Goal: Navigation & Orientation: Understand site structure

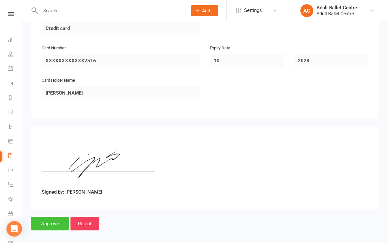
scroll to position [602, 0]
click at [48, 217] on input "Approve" at bounding box center [50, 224] width 38 height 14
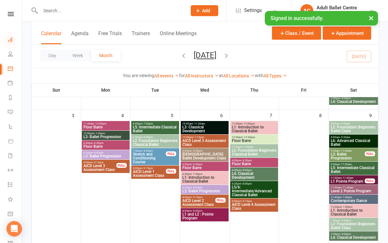
click at [11, 37] on icon at bounding box center [10, 39] width 5 height 5
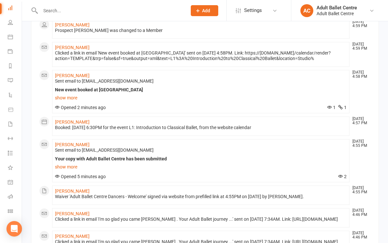
scroll to position [147, 0]
click at [9, 50] on icon at bounding box center [10, 51] width 5 height 5
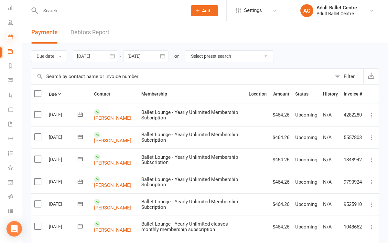
click at [11, 36] on icon at bounding box center [10, 36] width 5 height 5
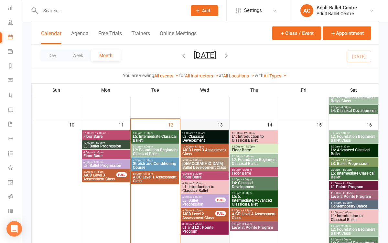
scroll to position [288, 0]
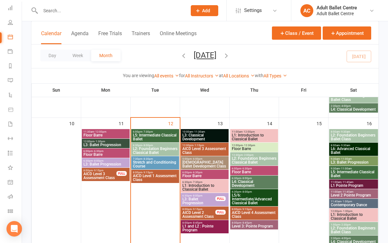
click at [191, 186] on span "L1: Introduction to Classical Ballet" at bounding box center [204, 188] width 45 height 8
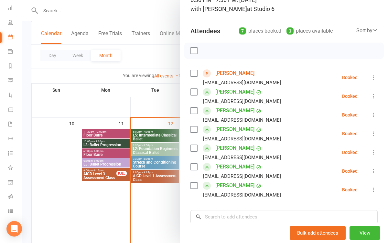
scroll to position [53, 0]
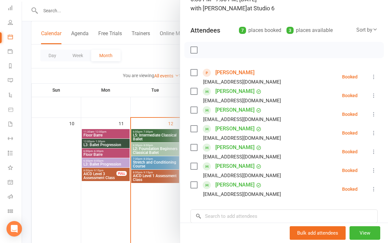
click at [161, 190] on div at bounding box center [205, 121] width 366 height 243
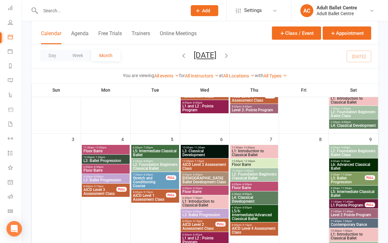
scroll to position [135, 0]
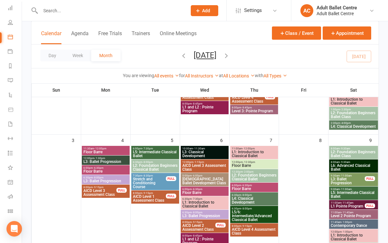
click at [246, 157] on span "L1: Introduction to Classical Ballet" at bounding box center [253, 154] width 45 height 8
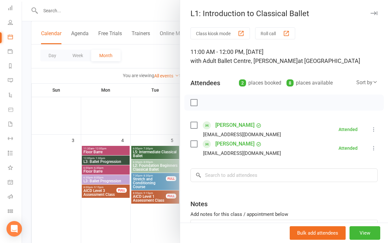
scroll to position [2, 0]
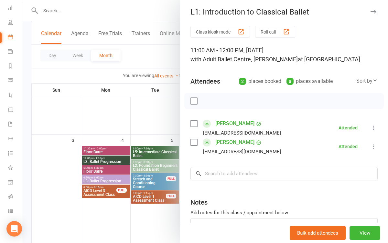
click at [131, 134] on div at bounding box center [205, 121] width 366 height 243
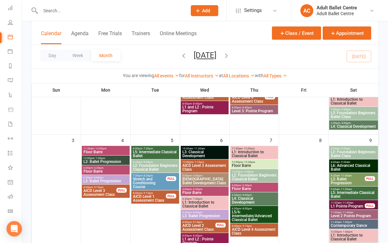
scroll to position [107, 0]
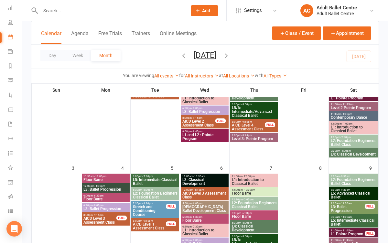
click at [196, 233] on span "L1: Introduction to Classical Ballet" at bounding box center [204, 232] width 45 height 8
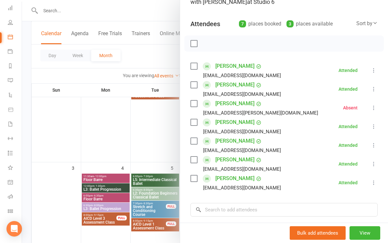
scroll to position [106, 0]
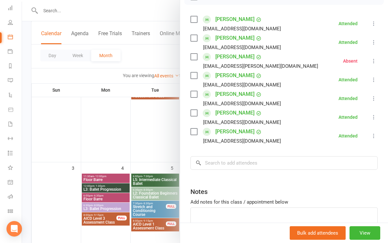
click at [146, 143] on div at bounding box center [205, 121] width 366 height 243
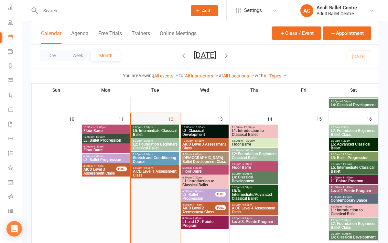
scroll to position [285, 0]
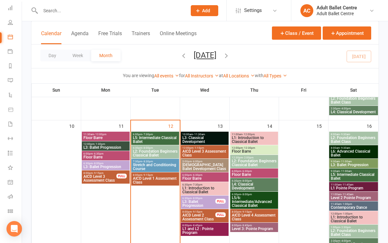
click at [189, 202] on span "L3: Ballet Progression" at bounding box center [199, 204] width 34 height 8
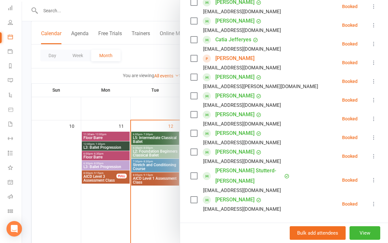
scroll to position [146, 0]
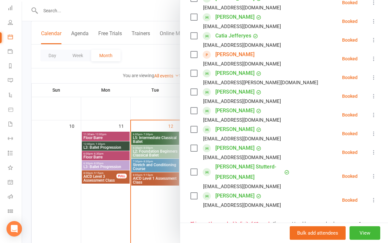
click at [148, 213] on div at bounding box center [205, 121] width 366 height 243
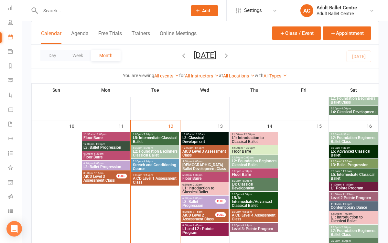
click at [196, 218] on span "AICD Level 2 Assessment Class" at bounding box center [199, 217] width 34 height 8
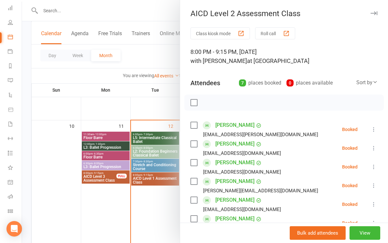
click at [145, 210] on div at bounding box center [205, 121] width 366 height 243
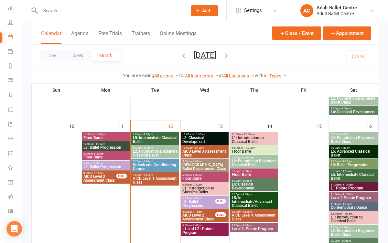
click at [146, 141] on span "L5: Intermediate Classical Ballet" at bounding box center [154, 140] width 45 height 8
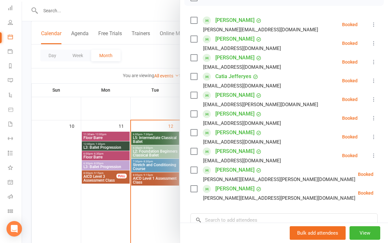
scroll to position [106, 0]
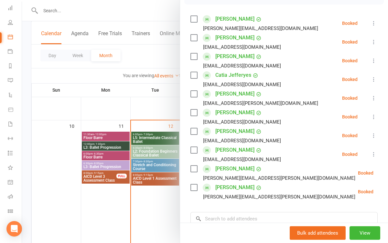
click at [151, 206] on div at bounding box center [205, 121] width 366 height 243
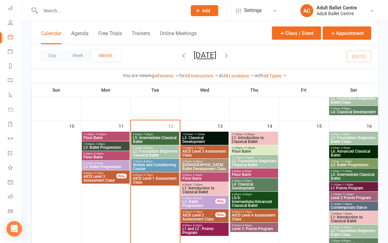
click at [152, 164] on span "Stretch and Conditioning Course" at bounding box center [154, 167] width 45 height 8
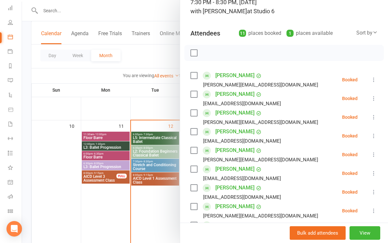
scroll to position [48, 0]
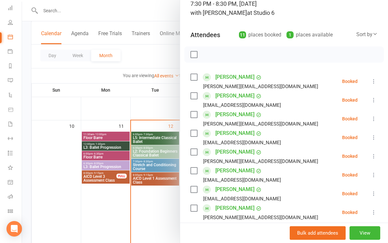
click at [158, 203] on div at bounding box center [205, 121] width 366 height 243
